Goal: Obtain resource: Download file/media

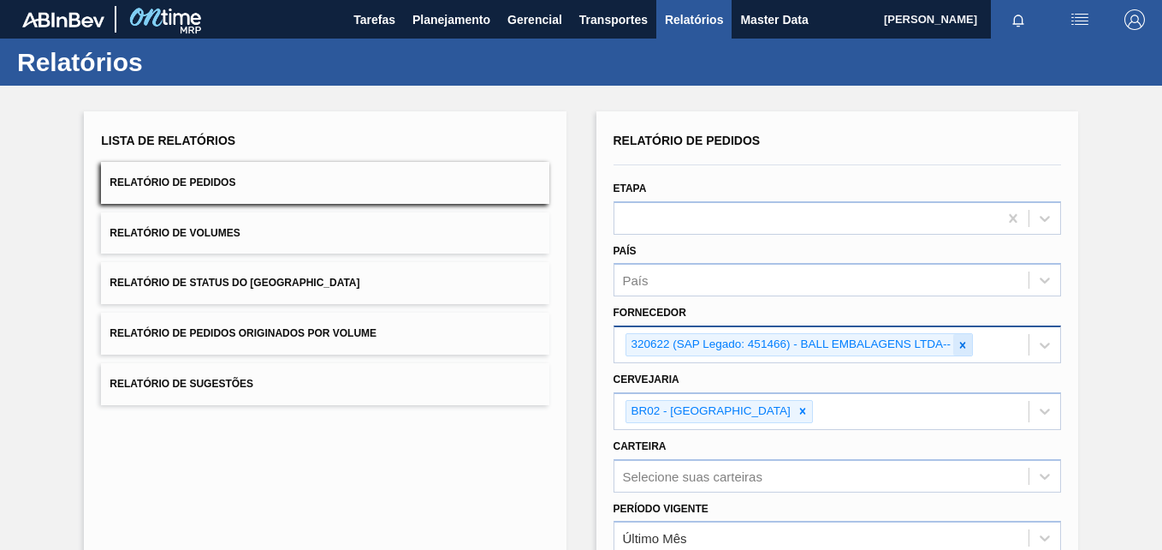
click at [961, 340] on icon at bounding box center [963, 345] width 12 height 12
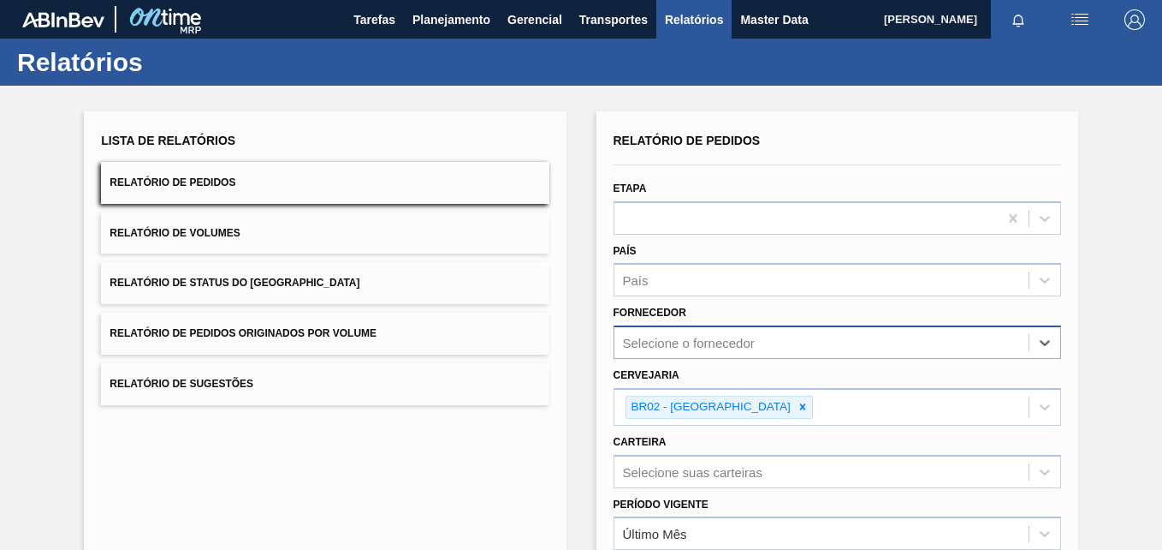
paste input "321816"
type input "321816"
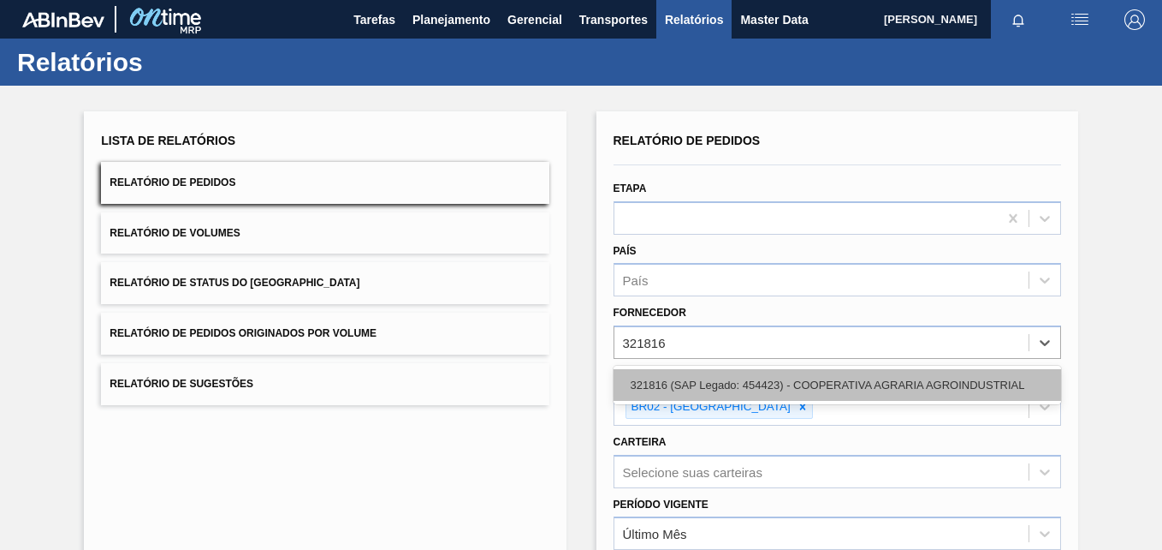
click at [699, 382] on div "321816 (SAP Legado: 454423) - COOPERATIVA AGRARIA AGROINDUSTRIAL" at bounding box center [838, 385] width 448 height 32
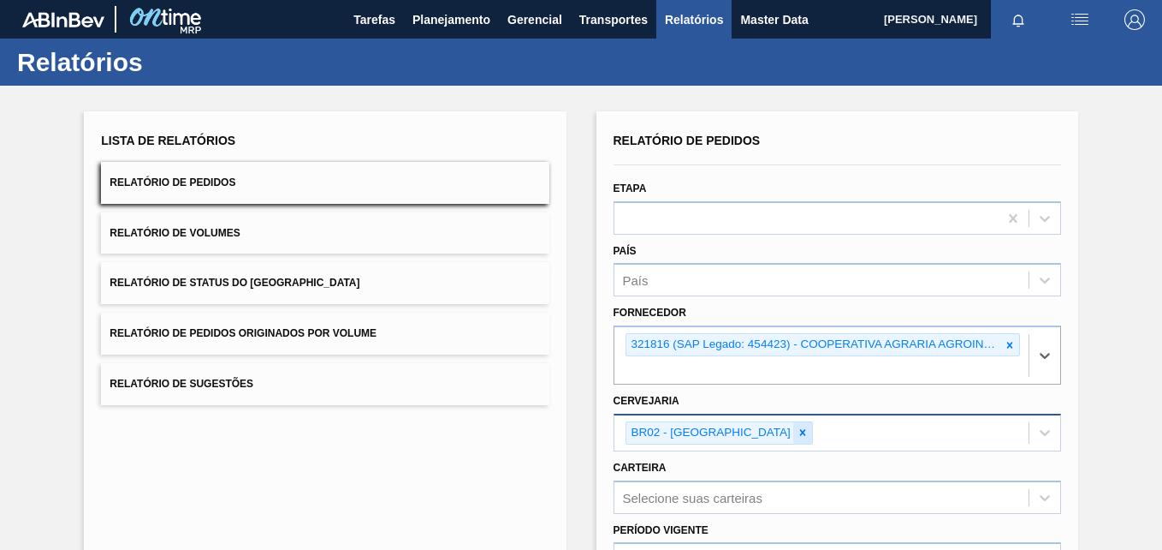
click at [797, 431] on icon at bounding box center [803, 432] width 12 height 12
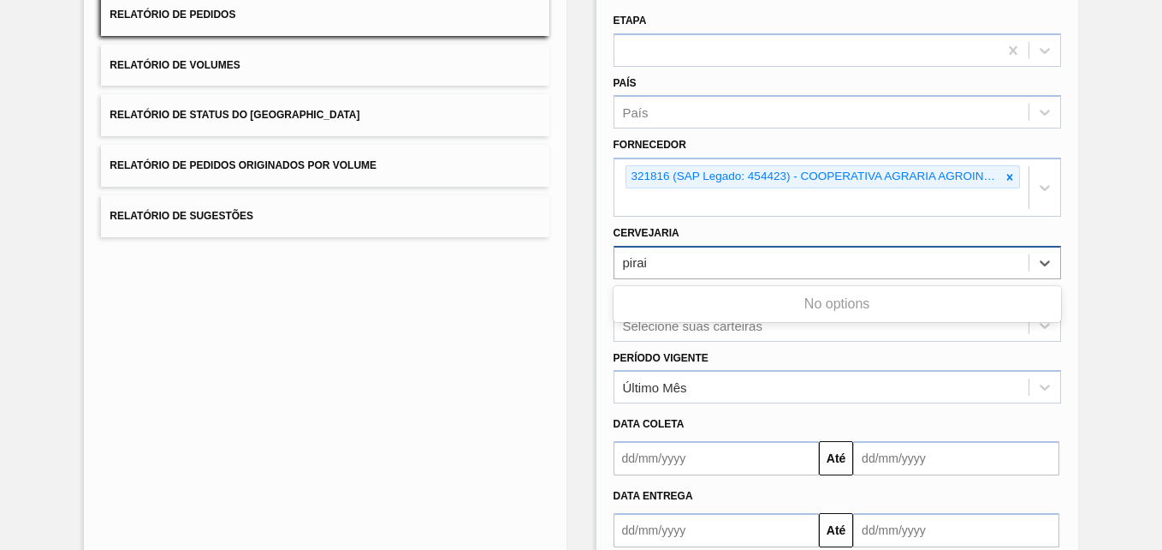
type input "pira"
drag, startPoint x: 733, startPoint y: 297, endPoint x: 826, endPoint y: 289, distance: 93.6
click at [732, 298] on div "BR13 - Piraí" at bounding box center [838, 305] width 448 height 32
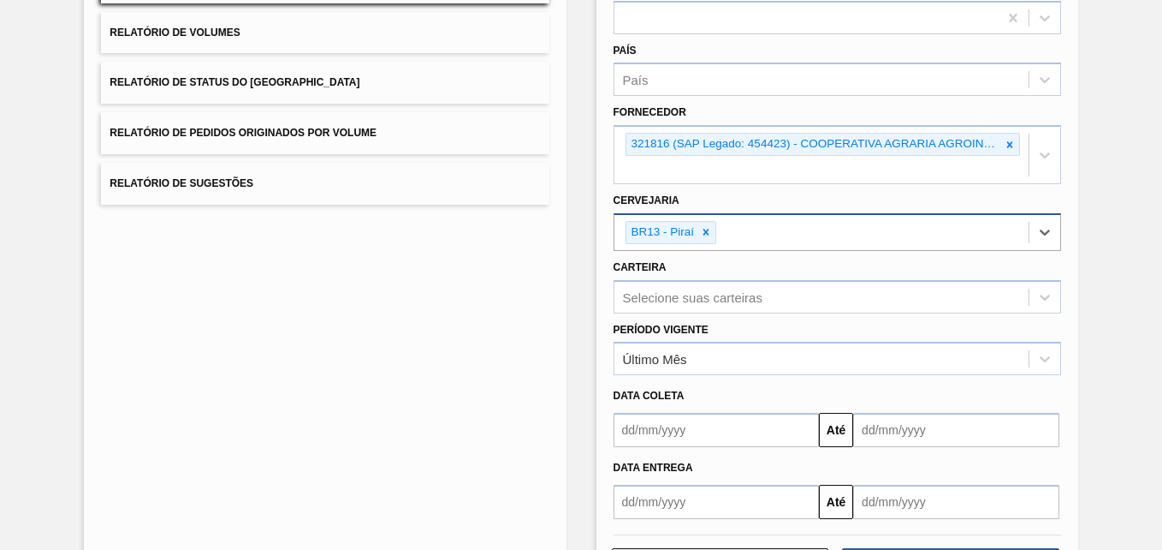
scroll to position [273, 0]
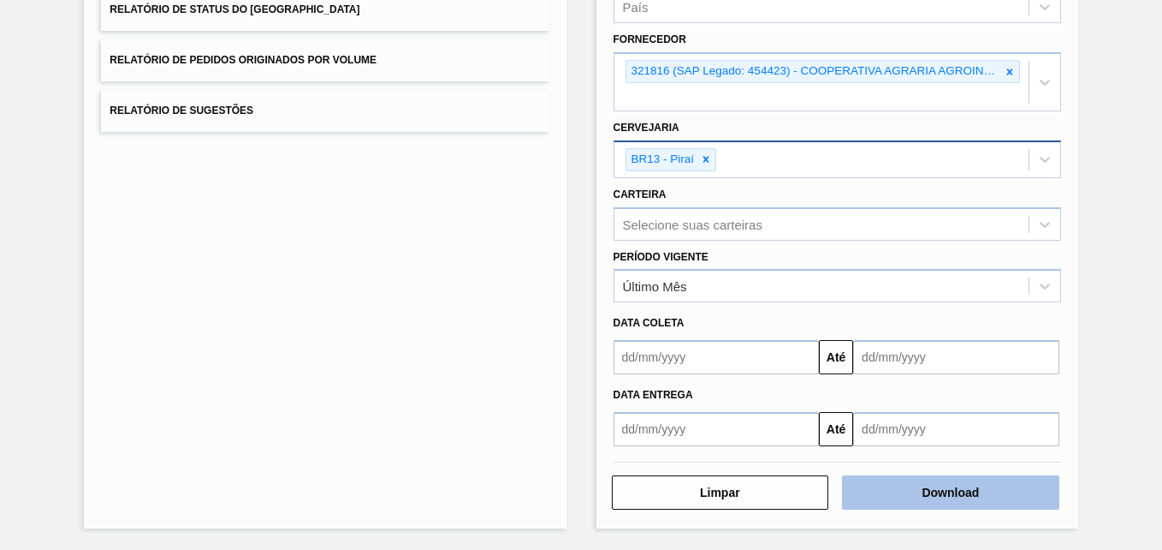
click at [937, 490] on button "Download" at bounding box center [950, 492] width 217 height 34
